Goal: Task Accomplishment & Management: Complete application form

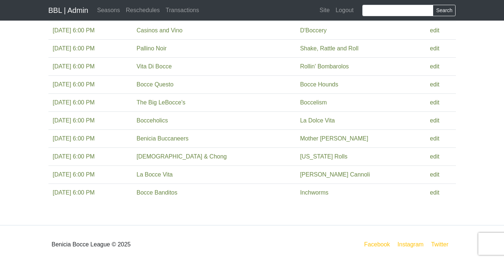
scroll to position [235, 0]
click at [430, 157] on link "edit" at bounding box center [435, 156] width 10 height 6
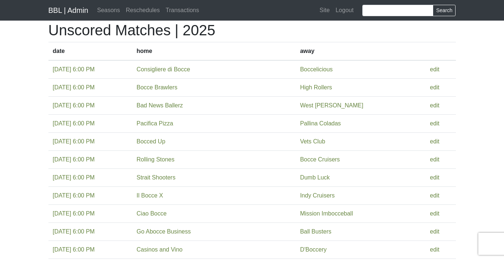
scroll to position [17, 0]
click at [431, 196] on link "edit" at bounding box center [435, 195] width 10 height 6
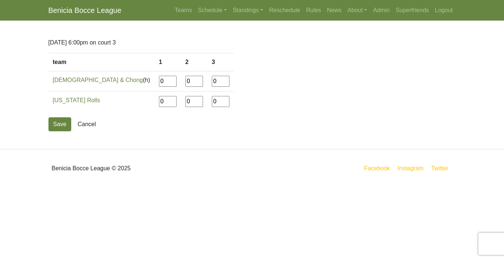
click at [159, 77] on input"] "0" at bounding box center [168, 81] width 18 height 11
drag, startPoint x: 128, startPoint y: 85, endPoint x: 119, endPoint y: 79, distance: 11.7
click at [155, 79] on td "0" at bounding box center [168, 81] width 26 height 20
type input"] "12"
type input"] "1"
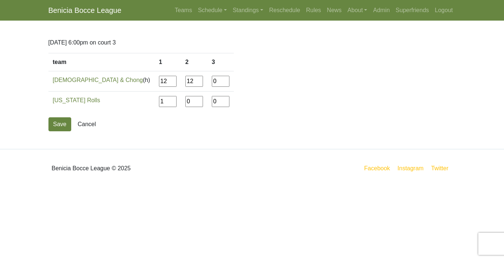
type input"] "12"
type input"] "4"
type input"] "12"
type input"] "2"
click at [58, 125] on button "Save" at bounding box center [59, 124] width 23 height 14
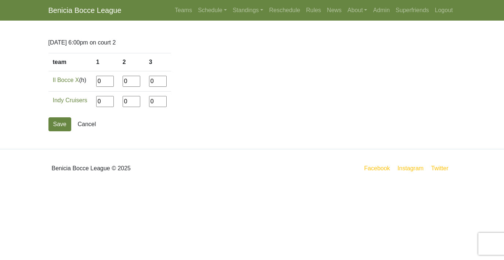
drag, startPoint x: 103, startPoint y: 83, endPoint x: 88, endPoint y: 82, distance: 15.1
click at [88, 82] on tr "Il Bocce X (h) 0 0 0" at bounding box center [109, 81] width 123 height 20
type input"] "12"
type input"] "6"
type input"] "12"
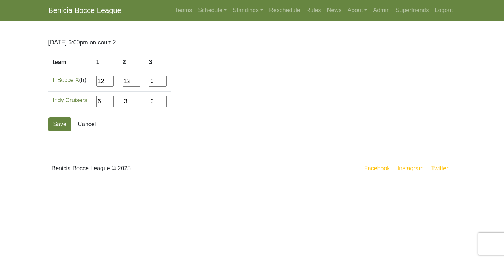
type input"] "3"
type input"] "12"
type input"] "2"
click at [59, 120] on button "Save" at bounding box center [59, 124] width 23 height 14
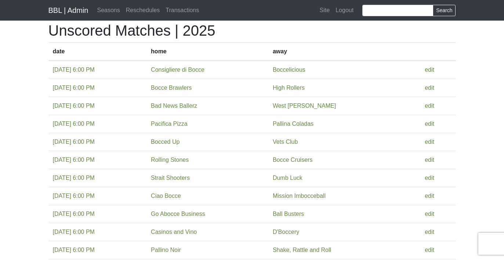
scroll to position [17, 0]
click at [431, 142] on link "edit" at bounding box center [430, 141] width 10 height 6
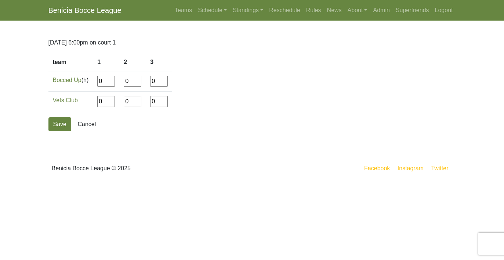
click at [109, 82] on input"] "0" at bounding box center [106, 81] width 18 height 11
drag, startPoint x: 107, startPoint y: 81, endPoint x: 97, endPoint y: 81, distance: 10.3
click at [97, 81] on td "0" at bounding box center [106, 81] width 26 height 20
type input"] "9"
type input"] "12"
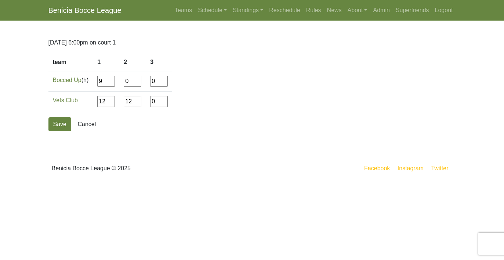
type input"] "12"
type input"] "6"
type input"] "12"
click at [65, 123] on button "Save" at bounding box center [59, 124] width 23 height 14
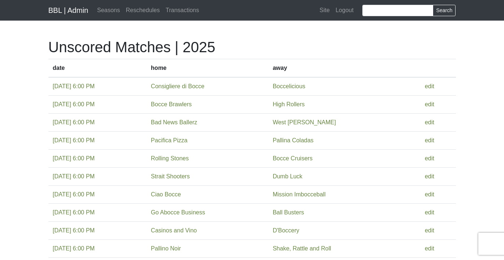
scroll to position [17, 0]
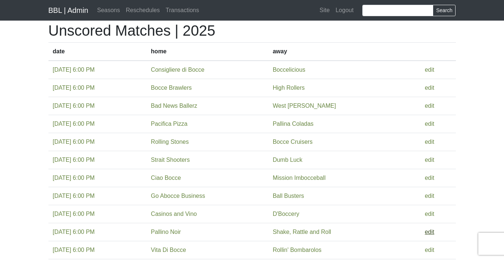
click at [432, 228] on link "edit" at bounding box center [430, 231] width 10 height 6
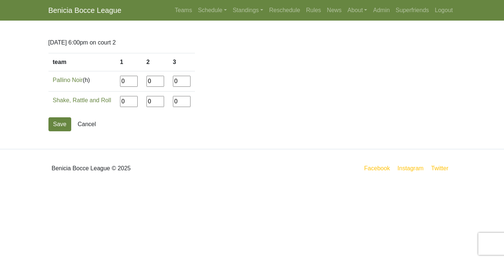
drag, startPoint x: 128, startPoint y: 80, endPoint x: 97, endPoint y: 80, distance: 31.2
click at [97, 80] on tr "Pallino Noir (h) 0 0 0" at bounding box center [121, 81] width 146 height 20
type input"] "7"
type input"] "12"
type input"] "10"
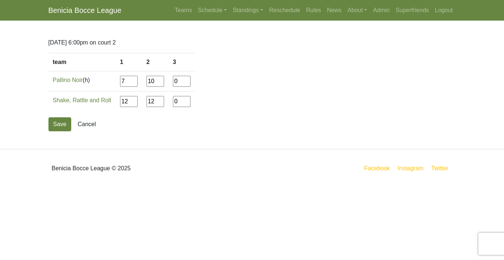
type input"] "12"
type input"] "6"
type input"] "12"
click at [61, 123] on button "Save" at bounding box center [59, 124] width 23 height 14
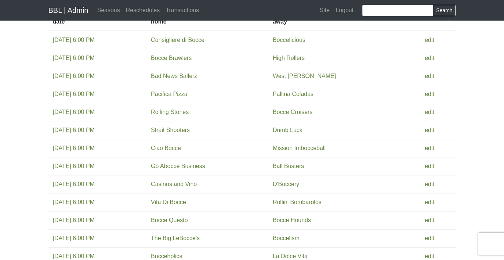
scroll to position [47, 0]
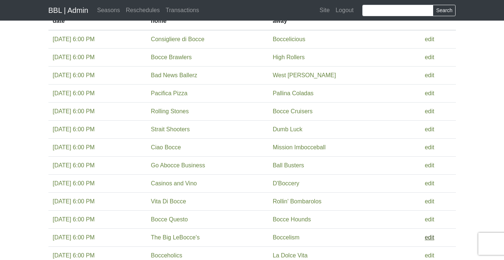
click at [432, 237] on link "edit" at bounding box center [430, 237] width 10 height 6
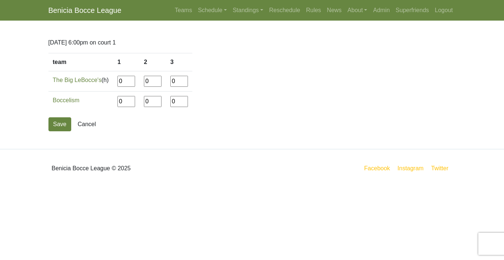
drag, startPoint x: 125, startPoint y: 83, endPoint x: 114, endPoint y: 83, distance: 11.0
click at [114, 83] on tr "The Big LeBocce's (h) 0 0 0" at bounding box center [120, 81] width 144 height 20
type input"] "7"
type input"] "12"
type input"] "8"
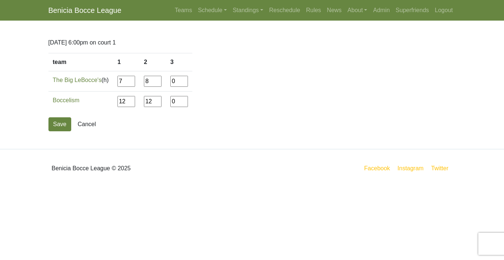
type input"] "12"
type input"] "4"
type input"] "12"
click at [65, 123] on button "Save" at bounding box center [59, 124] width 23 height 14
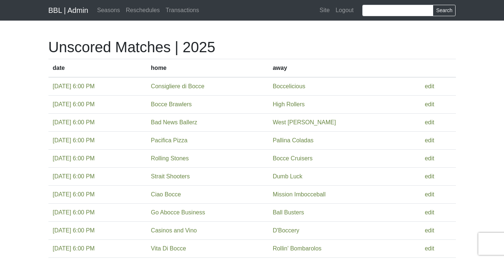
scroll to position [47, 0]
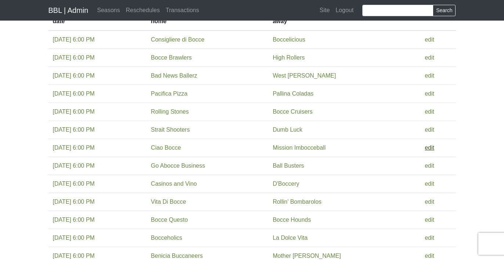
click at [430, 147] on link "edit" at bounding box center [430, 147] width 10 height 6
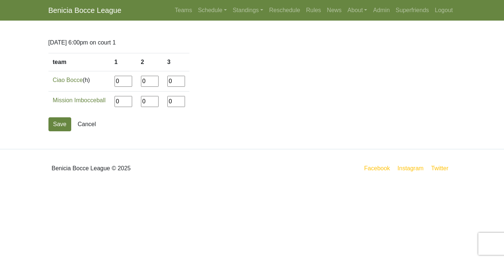
drag, startPoint x: 123, startPoint y: 82, endPoint x: 108, endPoint y: 81, distance: 15.1
click at [108, 81] on tr "Ciao Bocce (h) 0 0 0" at bounding box center [118, 81] width 141 height 20
type input"] "12"
type input"] "6"
type input"] "10"
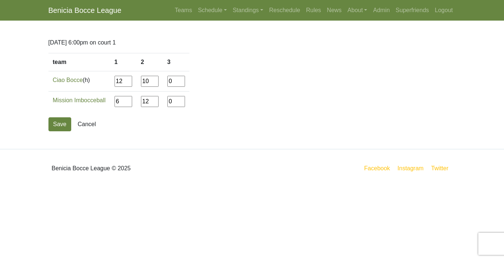
type input"] "12"
click at [61, 120] on button "Save" at bounding box center [59, 124] width 23 height 14
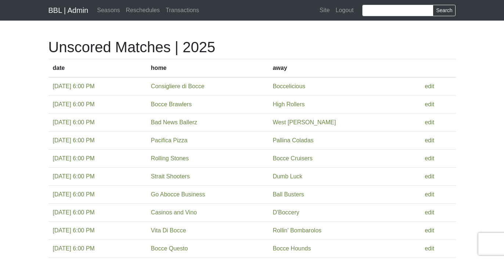
scroll to position [47, 0]
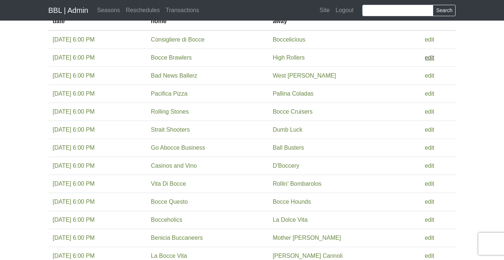
click at [430, 57] on link "edit" at bounding box center [430, 57] width 10 height 6
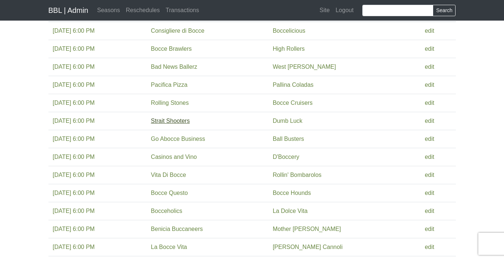
scroll to position [57, 0]
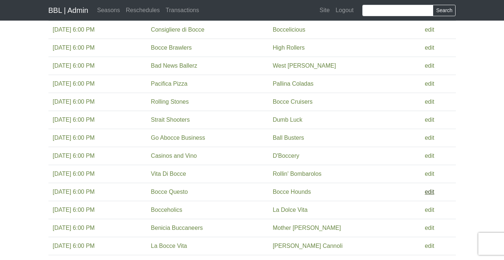
click at [429, 190] on link "edit" at bounding box center [430, 191] width 10 height 6
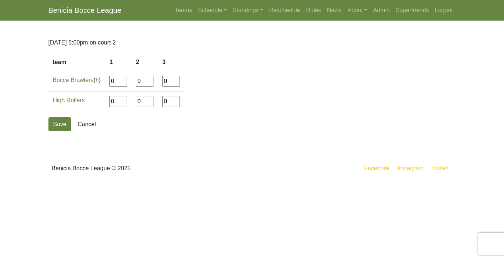
drag, startPoint x: 117, startPoint y: 83, endPoint x: 106, endPoint y: 83, distance: 11.0
click at [106, 83] on tr "Bocce Brawlers (h) 0 0 0" at bounding box center [116, 81] width 136 height 20
type input"] "5"
type input"] "12"
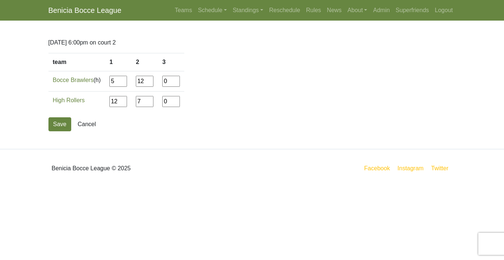
type input"] "7"
type input"] "12"
type input"] "3"
click at [51, 124] on button "Save" at bounding box center [59, 124] width 23 height 14
drag, startPoint x: 116, startPoint y: 81, endPoint x: 98, endPoint y: 81, distance: 17.6
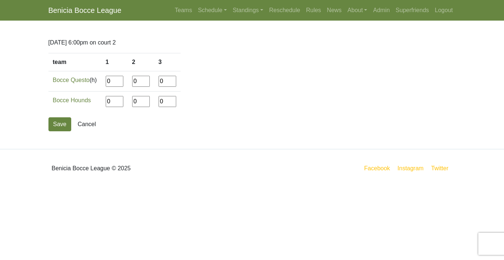
click at [98, 81] on tr "Bocce Questo (h) 0 0 0" at bounding box center [114, 81] width 132 height 20
type input"] "12"
type input"] "6"
type input"] "7"
type input"] "12"
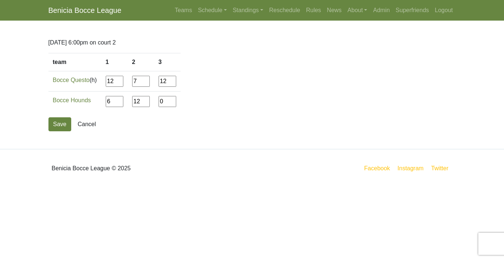
type input"] "12"
type input"] "2"
click at [61, 123] on button "Save" at bounding box center [59, 124] width 23 height 14
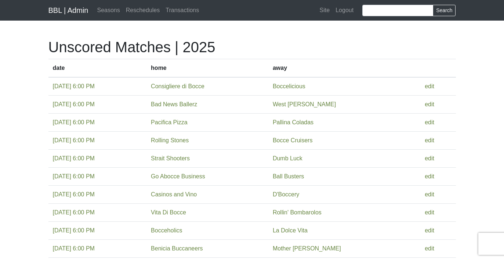
scroll to position [57, 0]
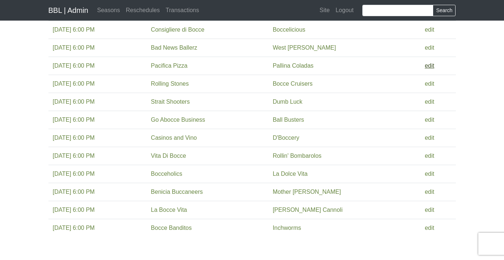
click at [433, 65] on link "edit" at bounding box center [430, 65] width 10 height 6
click at [432, 121] on link "edit" at bounding box center [430, 119] width 10 height 6
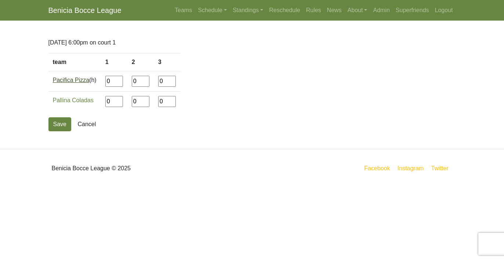
drag, startPoint x: 116, startPoint y: 84, endPoint x: 84, endPoint y: 82, distance: 32.7
click at [84, 82] on tr "Pacifica Pizza (h) 0 0 0" at bounding box center [114, 81] width 132 height 20
type input"] "10"
type input"] "13"
type input"] "12"
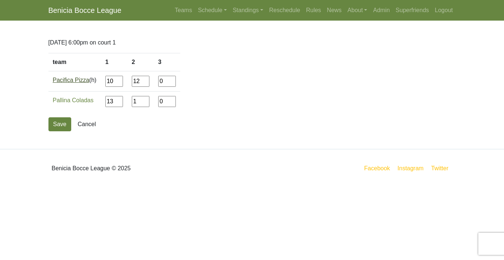
type input"] "1"
type input"] "12"
click at [57, 121] on button "Save" at bounding box center [59, 124] width 23 height 14
click at [432, 121] on form "team 1 2 3 Go Abocce Business (h) 0 0 0 Ball Busters 0 0" at bounding box center [251, 92] width 407 height 78
drag, startPoint x: 131, startPoint y: 82, endPoint x: 123, endPoint y: 82, distance: 7.3
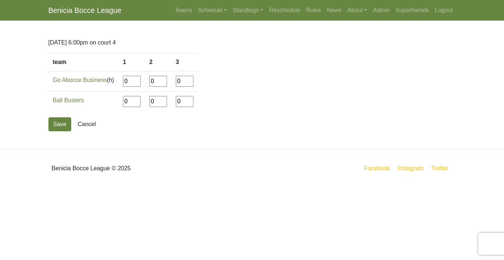
click at [123, 82] on td "0" at bounding box center [132, 81] width 26 height 20
type input"] "12"
type input"] "10"
type input"] "13"
type input"] "11"
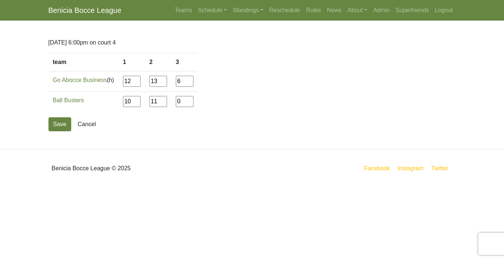
type input"] "6"
type input"] "12"
click at [62, 121] on button "Save" at bounding box center [59, 124] width 23 height 14
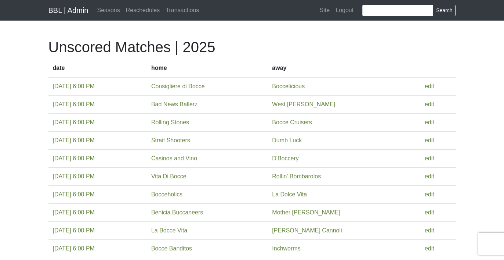
scroll to position [57, 0]
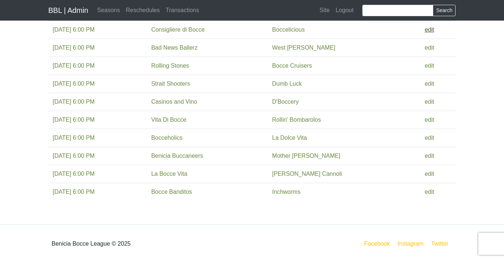
click at [428, 29] on link "edit" at bounding box center [430, 29] width 10 height 6
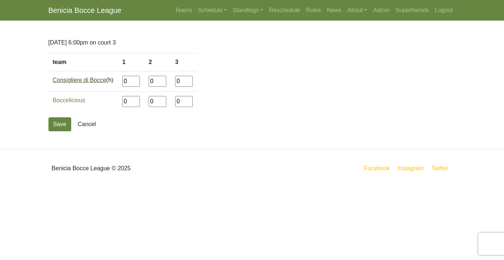
drag, startPoint x: 134, startPoint y: 81, endPoint x: 99, endPoint y: 81, distance: 34.1
click at [99, 81] on tr "Consigliere di Bocce (h) 0 0 0" at bounding box center [122, 81] width 149 height 20
type input"] "2"
type input"] "12"
type input"] "9"
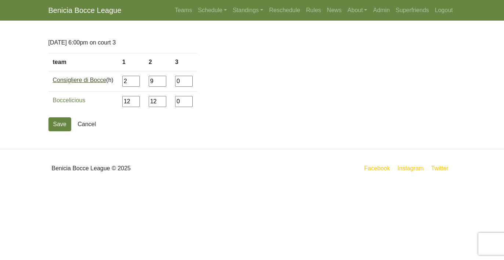
type input"] "12"
type input"] "13"
type input"] "11"
click at [55, 127] on button "Save" at bounding box center [59, 124] width 23 height 14
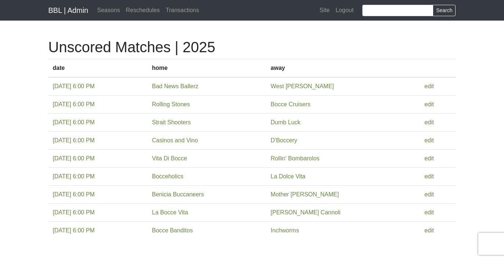
scroll to position [41, 0]
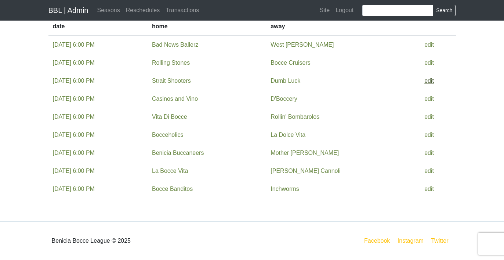
click at [431, 80] on link "edit" at bounding box center [429, 80] width 10 height 6
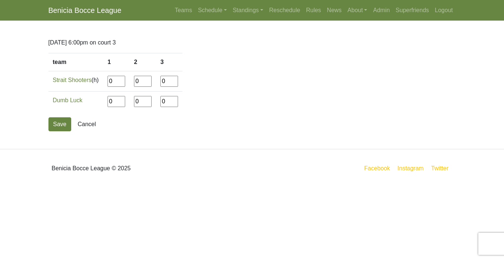
drag, startPoint x: 117, startPoint y: 81, endPoint x: 97, endPoint y: 81, distance: 20.2
click at [97, 81] on tr "Strait Shooters (h) 0 0 0" at bounding box center [115, 81] width 134 height 20
type input"] "12"
type input"] "8"
type input"] "14"
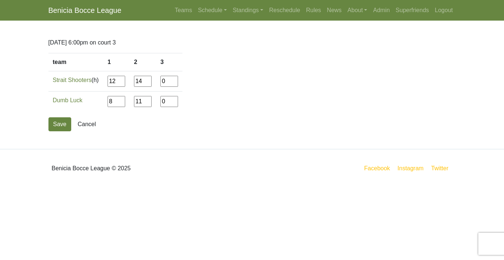
type input"] "11"
type input"] "2"
type input"] "12"
click at [63, 124] on button "Save" at bounding box center [59, 124] width 23 height 14
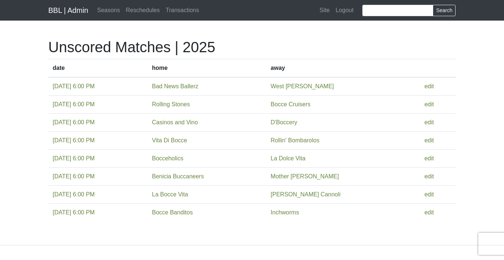
scroll to position [23, 0]
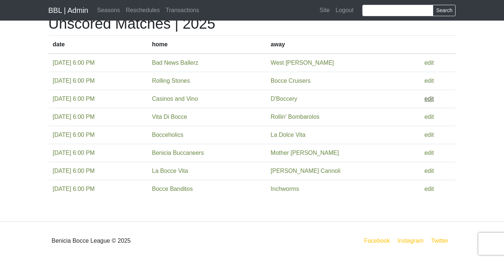
click at [429, 99] on link "edit" at bounding box center [429, 98] width 10 height 6
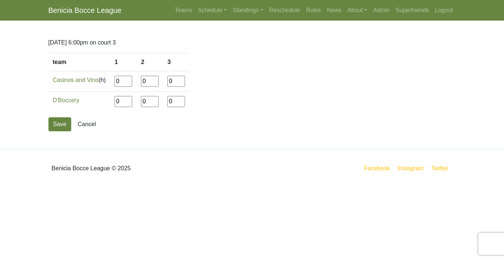
drag, startPoint x: 126, startPoint y: 82, endPoint x: 106, endPoint y: 81, distance: 19.8
click at [106, 81] on tr "Casinos and Vino (h) 0 0 0" at bounding box center [118, 81] width 141 height 20
type input"] "9"
type input"] "12"
type input"] "10"
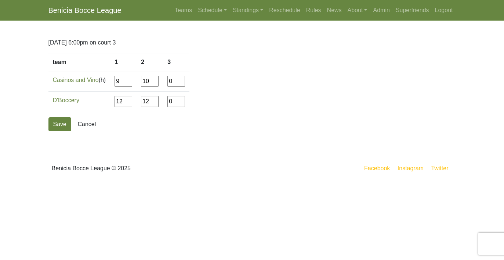
type input"] "12"
type input"] "6"
type input"] "12"
click at [55, 123] on button "Save" at bounding box center [59, 124] width 23 height 14
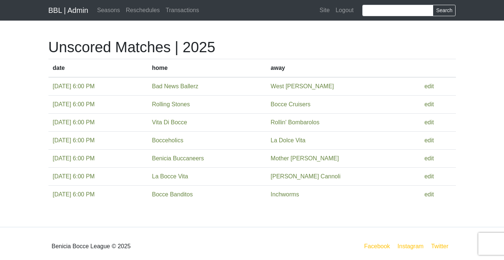
scroll to position [6, 0]
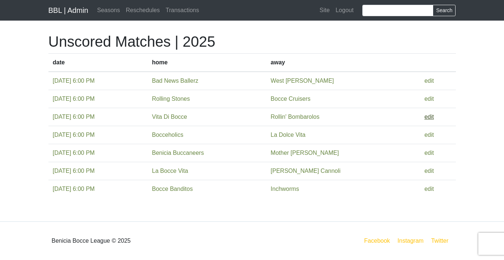
click at [430, 117] on link "edit" at bounding box center [429, 116] width 10 height 6
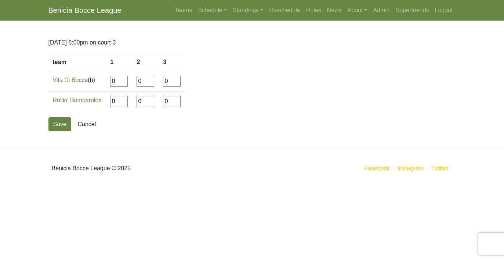
drag, startPoint x: 117, startPoint y: 82, endPoint x: 101, endPoint y: 82, distance: 16.2
click at [101, 82] on tr "Vita Di Bocce (h) 0 0 0" at bounding box center [116, 81] width 137 height 20
type input"] "12"
type input"] "10"
type input"] "12"
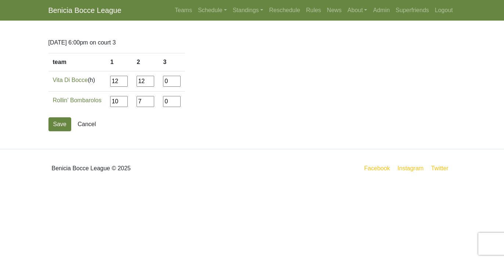
type input"] "7"
type input"] "12"
type input"] "3"
click at [66, 123] on button "Save" at bounding box center [59, 124] width 23 height 14
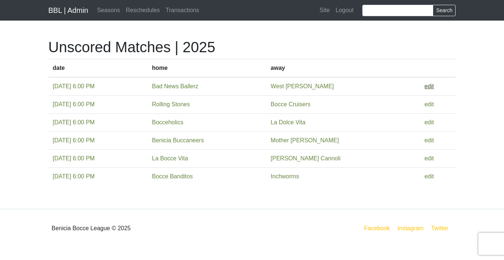
click at [428, 83] on link "edit" at bounding box center [429, 86] width 10 height 6
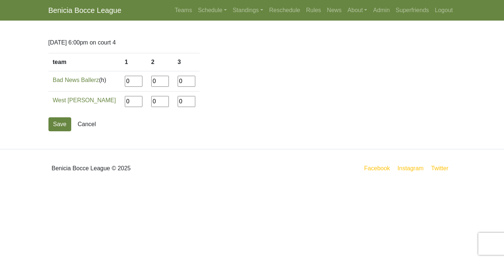
drag, startPoint x: 126, startPoint y: 83, endPoint x: 111, endPoint y: 82, distance: 14.3
click at [111, 82] on tr "Bad News Ballerz (h) 0 0 0" at bounding box center [123, 81] width 151 height 20
type input"] "12"
type input"] "4"
type input"] "12"
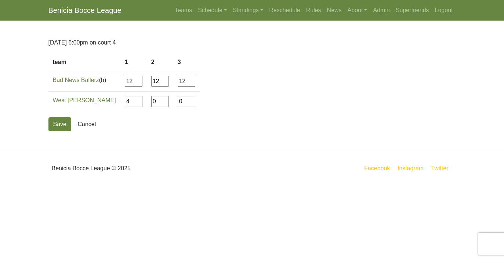
type input"] "12"
type input"] "6"
click at [57, 125] on button "Save" at bounding box center [59, 124] width 23 height 14
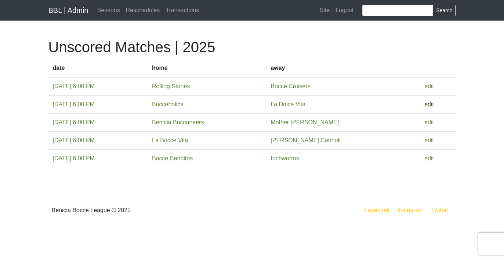
click at [427, 105] on link "edit" at bounding box center [429, 104] width 10 height 6
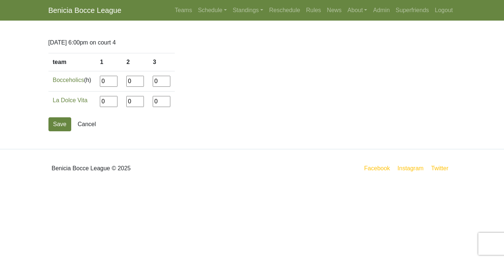
drag, startPoint x: 108, startPoint y: 81, endPoint x: 98, endPoint y: 81, distance: 10.6
click at [98, 81] on tr "Bocceholics (h) 0 0 0" at bounding box center [111, 81] width 127 height 20
type input"] "12"
type input"] "3"
type input"] "12"
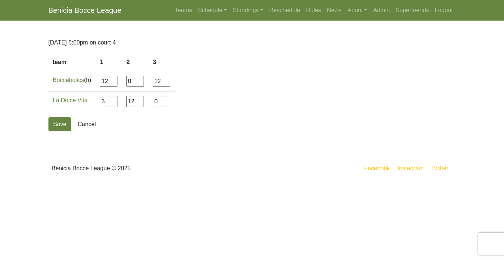
type input"] "12"
type input"] "8"
click at [59, 127] on button "Save" at bounding box center [59, 124] width 23 height 14
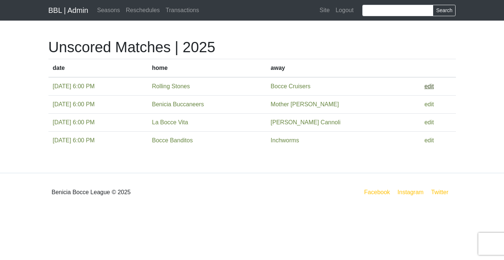
click at [428, 86] on link "edit" at bounding box center [429, 86] width 10 height 6
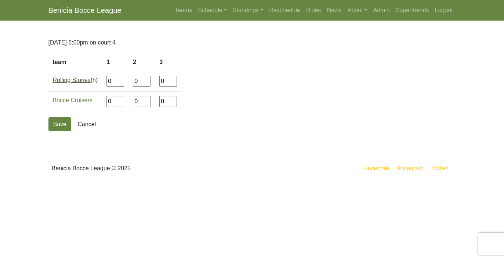
drag, startPoint x: 117, startPoint y: 81, endPoint x: 87, endPoint y: 81, distance: 30.5
click at [87, 81] on tr "Rolling Stones (h) 0 0 0" at bounding box center [114, 81] width 133 height 20
type input"] "8"
type input"] "12"
type input"] "8"
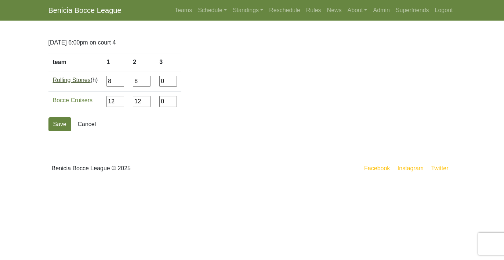
type input"] "12"
type input"] "7"
type input"] "12"
click at [58, 125] on button "Save" at bounding box center [59, 124] width 23 height 14
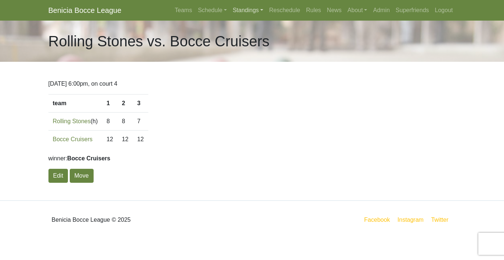
click at [235, 11] on link "Standings" at bounding box center [248, 10] width 36 height 15
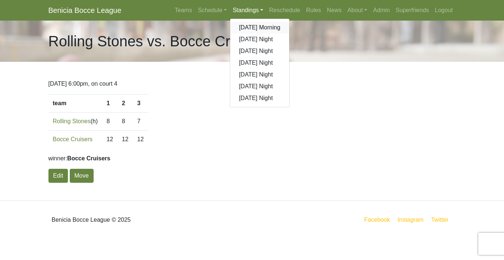
click at [240, 25] on link "[DATE] Morning" at bounding box center [259, 28] width 59 height 12
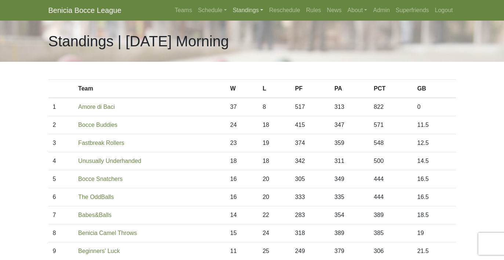
click at [241, 11] on link "Standings" at bounding box center [248, 10] width 36 height 15
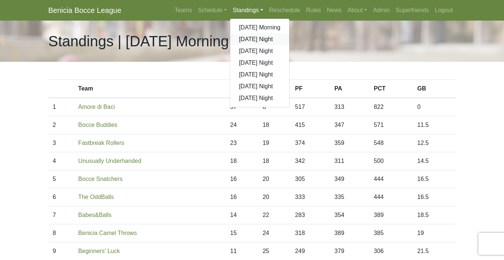
click at [242, 41] on link "[DATE] Night" at bounding box center [259, 39] width 59 height 12
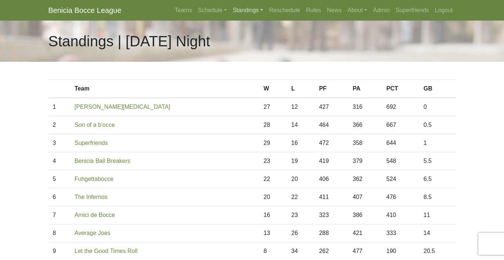
click at [242, 12] on link "Standings" at bounding box center [248, 10] width 36 height 15
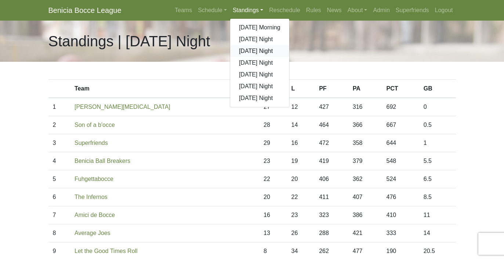
click at [249, 52] on link "[DATE] Night" at bounding box center [259, 51] width 59 height 12
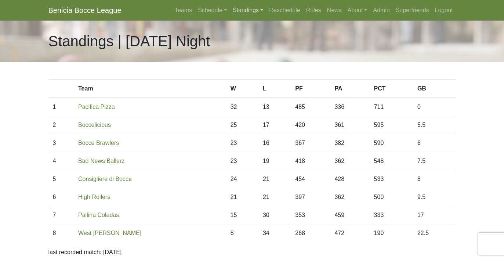
click at [243, 8] on link "Standings" at bounding box center [248, 10] width 36 height 15
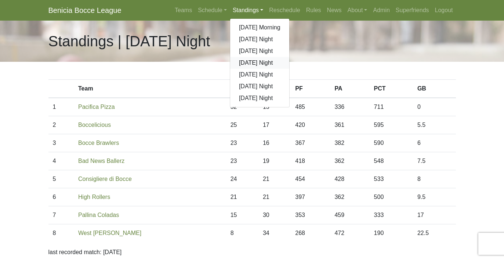
click at [250, 62] on link "[DATE] Night" at bounding box center [259, 63] width 59 height 12
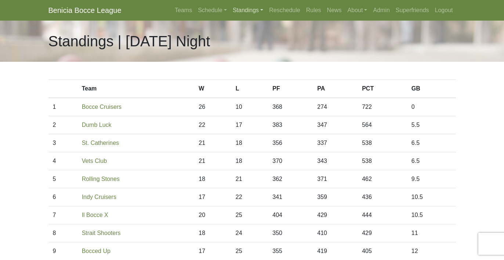
click at [241, 6] on link "Standings" at bounding box center [248, 10] width 36 height 15
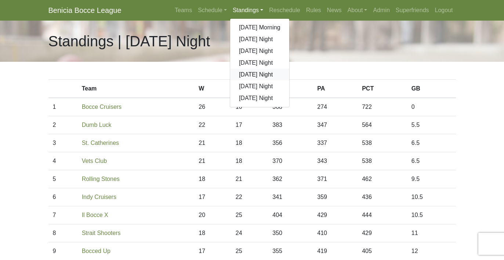
click at [246, 75] on link "[DATE] Night" at bounding box center [259, 75] width 59 height 12
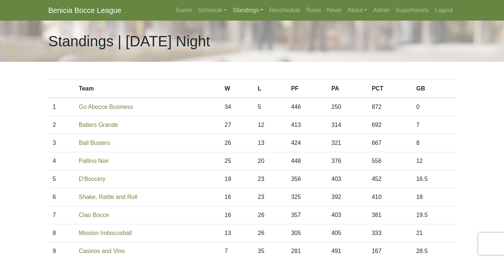
click at [239, 11] on link "Standings" at bounding box center [248, 10] width 36 height 15
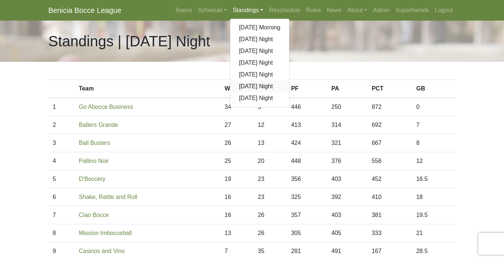
click at [243, 84] on link "[DATE] Night" at bounding box center [259, 86] width 59 height 12
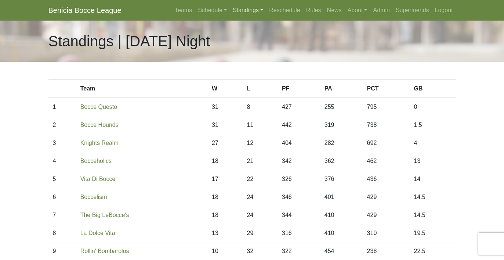
click at [239, 8] on link "Standings" at bounding box center [248, 10] width 36 height 15
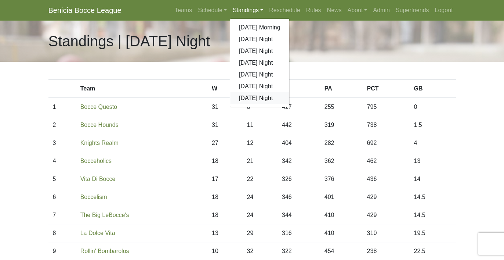
click at [247, 96] on link "[DATE] Night" at bounding box center [259, 98] width 59 height 12
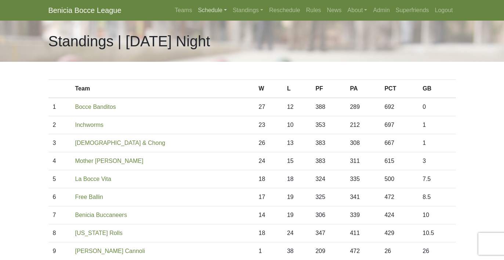
click at [201, 12] on link "Schedule" at bounding box center [212, 10] width 35 height 15
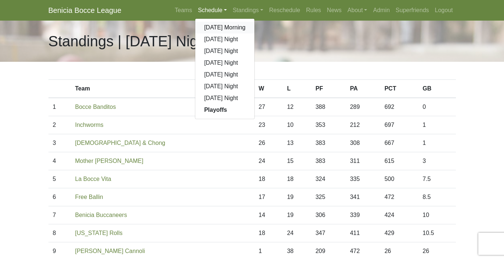
click at [203, 28] on link "[DATE] Morning" at bounding box center [224, 28] width 59 height 12
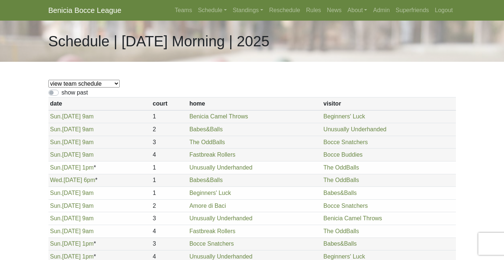
click at [55, 95] on div "show past" at bounding box center [251, 92] width 407 height 9
click at [62, 93] on label "show past" at bounding box center [75, 92] width 26 height 9
click at [62, 93] on input "show past" at bounding box center [64, 90] width 5 height 5
checkbox input "true"
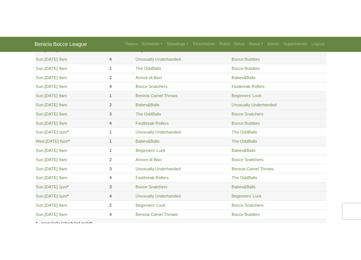
scroll to position [771, 0]
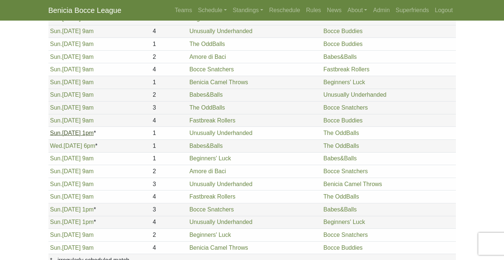
click at [70, 133] on link "Sun. 8/17, 1pm" at bounding box center [72, 133] width 44 height 6
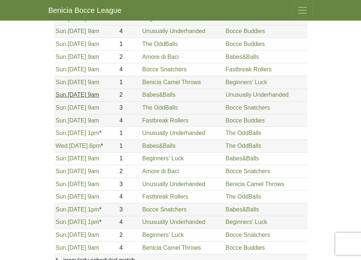
click at [81, 94] on link "Sun. 8/17, 9am" at bounding box center [77, 94] width 44 height 6
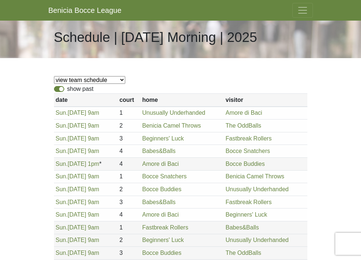
scroll to position [0, 0]
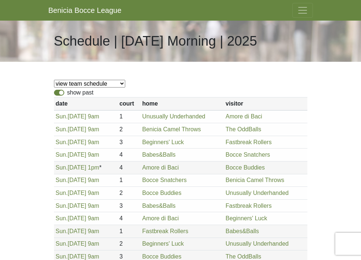
click at [96, 82] on select "view team schedule Bocce Buddies Amore di Baci Benicia Camel Throws Fastbreak R…" at bounding box center [89, 84] width 71 height 8
select select "1896"
click at [54, 80] on select "view team schedule Bocce Buddies Amore di Baci Benicia Camel Throws Fastbreak R…" at bounding box center [89, 84] width 71 height 8
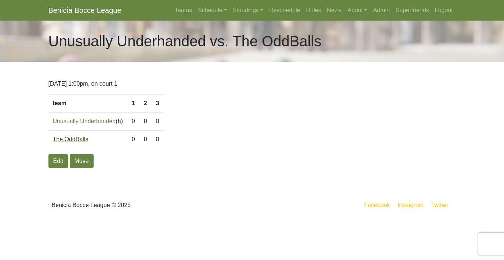
click at [77, 138] on link "The OddBalls" at bounding box center [71, 139] width 36 height 6
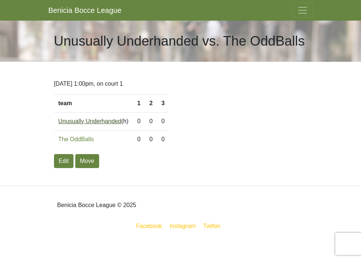
click at [88, 121] on link "Unusually Underhanded" at bounding box center [89, 121] width 63 height 6
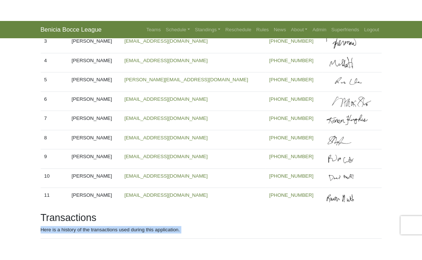
scroll to position [244, 0]
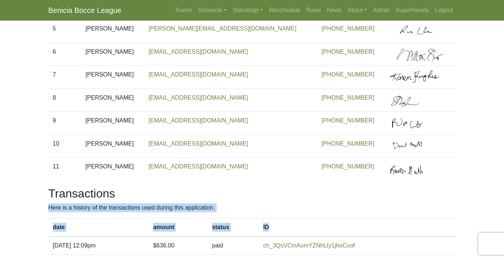
drag, startPoint x: 498, startPoint y: 256, endPoint x: 397, endPoint y: 261, distance: 101.4
click at [397, 259] on html "Benicia Bocce League Teams Schedule [DATE] Morning [DATE] Night [DATE] Night [D…" at bounding box center [252, 53] width 504 height 579
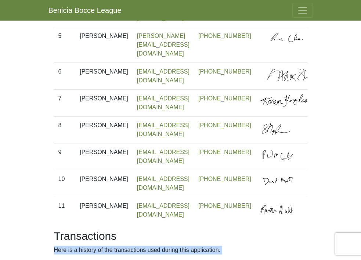
scroll to position [0, 0]
